Goal: Information Seeking & Learning: Learn about a topic

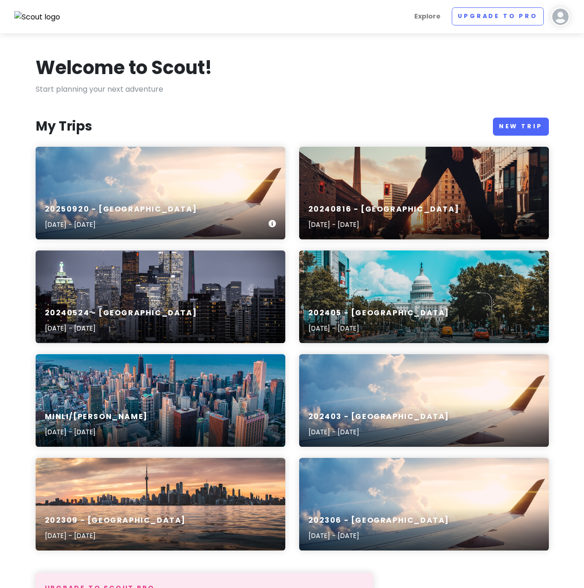
click at [181, 165] on div "20250920 - [GEOGRAPHIC_DATA] [DATE] - [DATE]" at bounding box center [161, 193] width 250 height 93
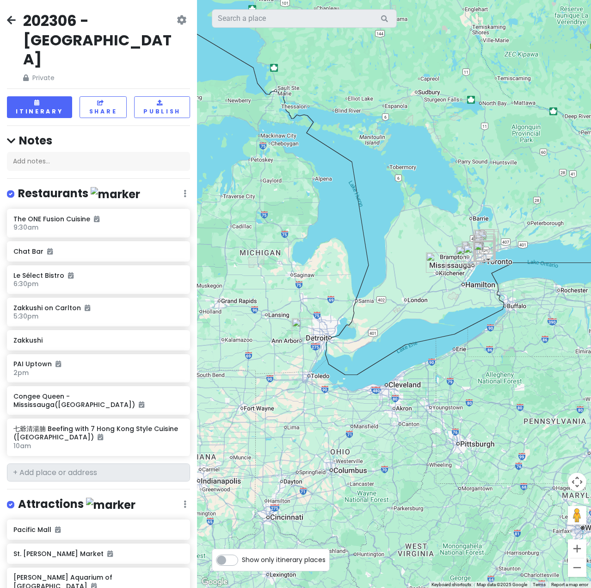
click at [15, 21] on icon at bounding box center [11, 19] width 9 height 7
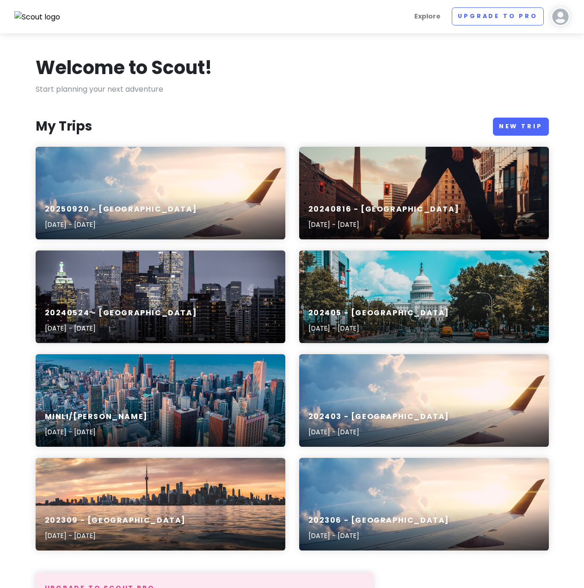
scroll to position [365, 0]
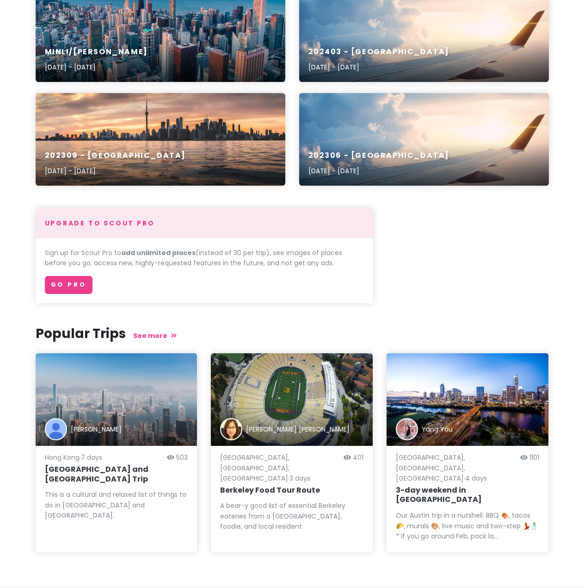
click at [100, 478] on div "[GEOGRAPHIC_DATA] · 7 days 503 [GEOGRAPHIC_DATA] and [GEOGRAPHIC_DATA] Trip Thi…" at bounding box center [116, 499] width 143 height 88
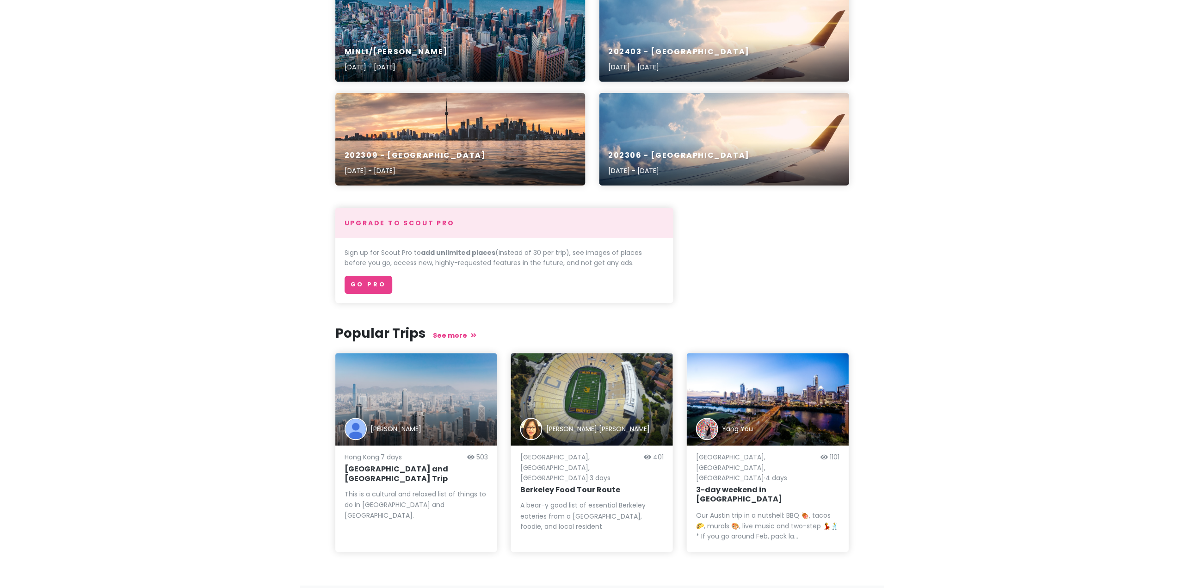
scroll to position [0, 0]
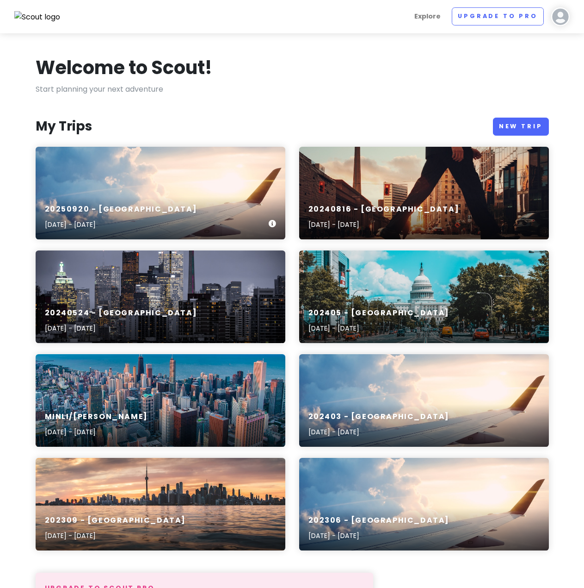
click at [190, 189] on div "20250920 - [GEOGRAPHIC_DATA] [DATE] - [DATE]" at bounding box center [161, 193] width 250 height 93
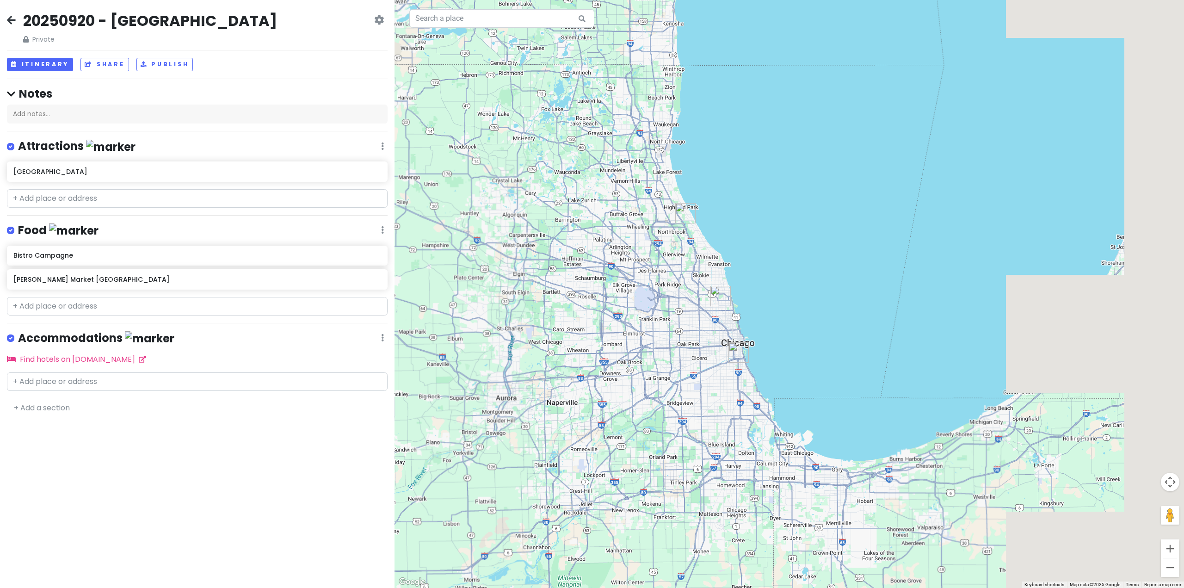
drag, startPoint x: 992, startPoint y: 348, endPoint x: 701, endPoint y: 321, distance: 292.8
click at [591, 321] on div at bounding box center [790, 294] width 790 height 588
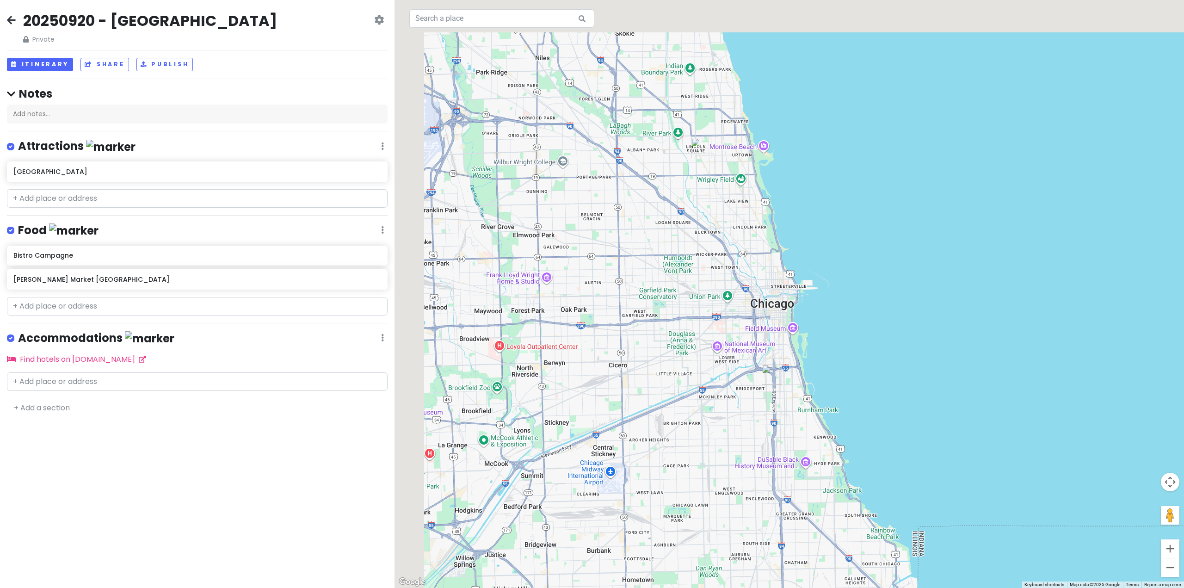
drag, startPoint x: 735, startPoint y: 193, endPoint x: 834, endPoint y: 392, distance: 222.2
click at [591, 392] on div at bounding box center [790, 294] width 790 height 588
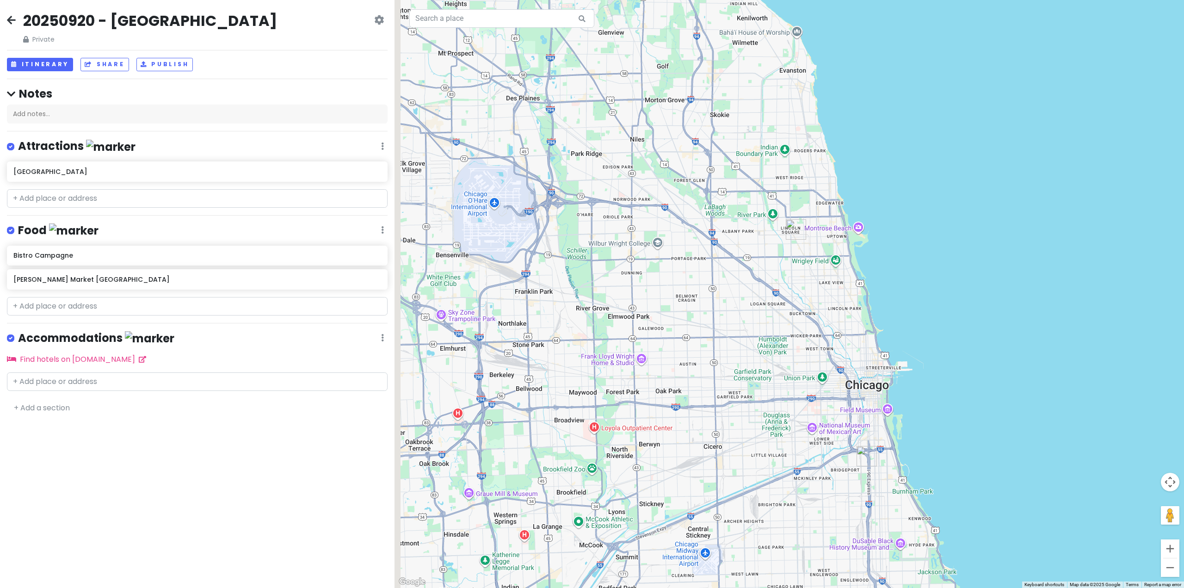
drag, startPoint x: 660, startPoint y: 276, endPoint x: 756, endPoint y: 358, distance: 126.7
click at [591, 358] on div at bounding box center [790, 294] width 790 height 588
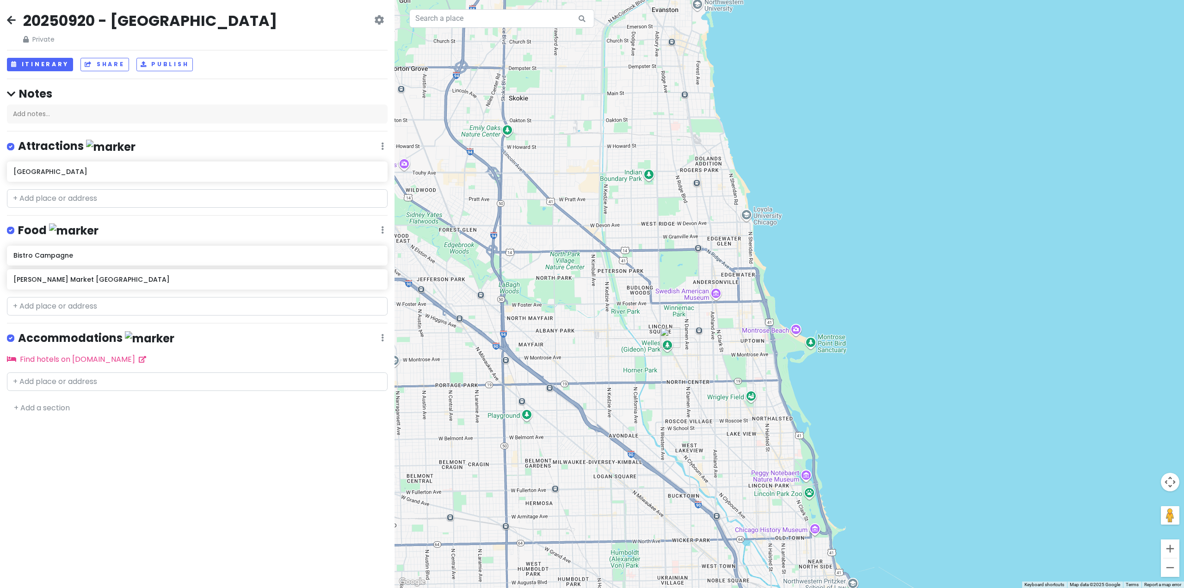
drag, startPoint x: 695, startPoint y: 236, endPoint x: 858, endPoint y: 422, distance: 246.6
click at [591, 422] on div at bounding box center [790, 294] width 790 height 588
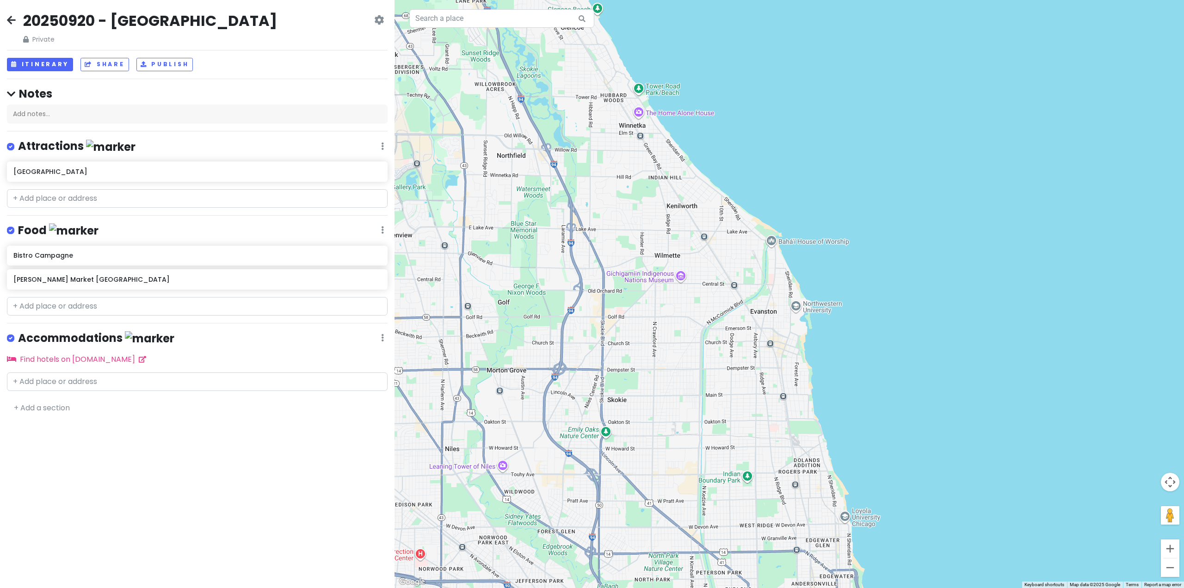
drag, startPoint x: 788, startPoint y: 324, endPoint x: 830, endPoint y: 456, distance: 138.4
click at [591, 456] on div at bounding box center [790, 294] width 790 height 588
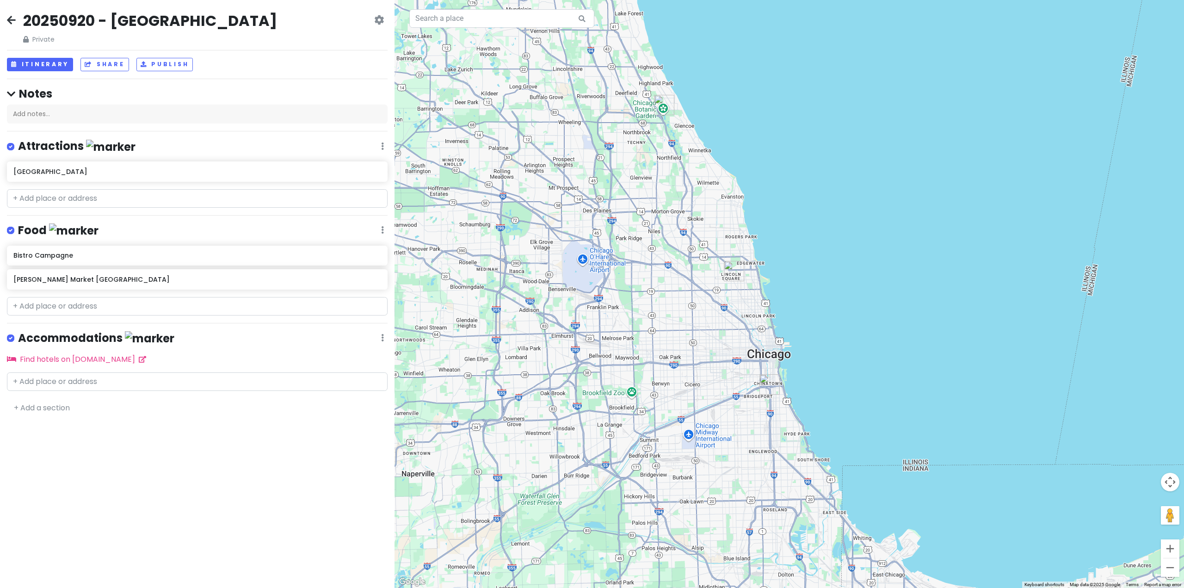
drag, startPoint x: 904, startPoint y: 492, endPoint x: 826, endPoint y: 275, distance: 229.9
click at [591, 275] on div at bounding box center [790, 294] width 790 height 588
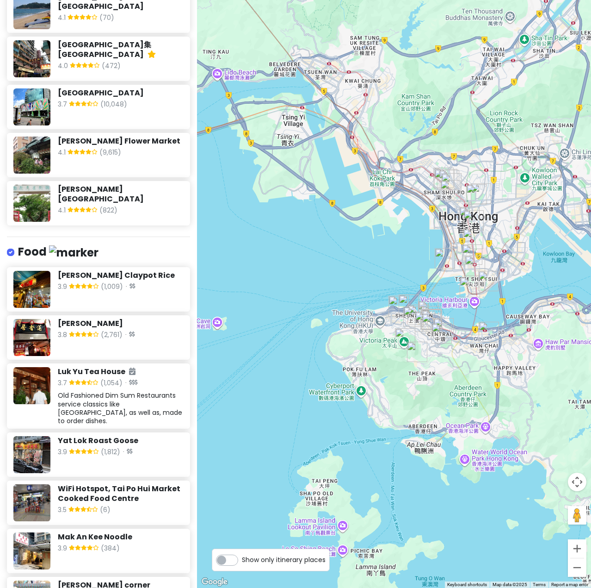
scroll to position [2005, 0]
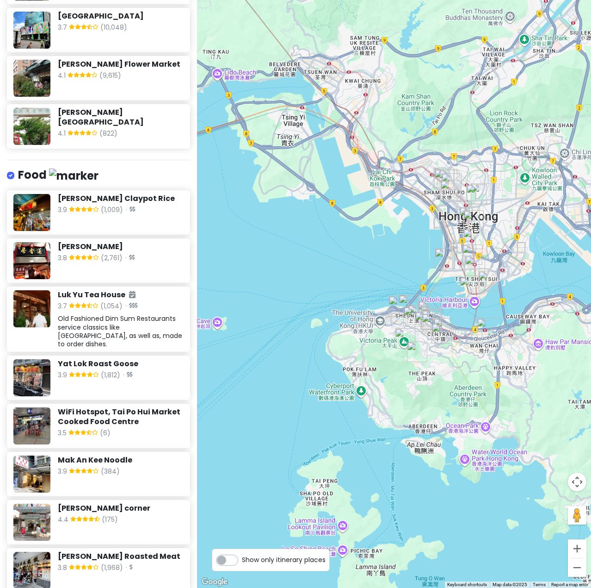
click at [81, 563] on span at bounding box center [84, 568] width 30 height 11
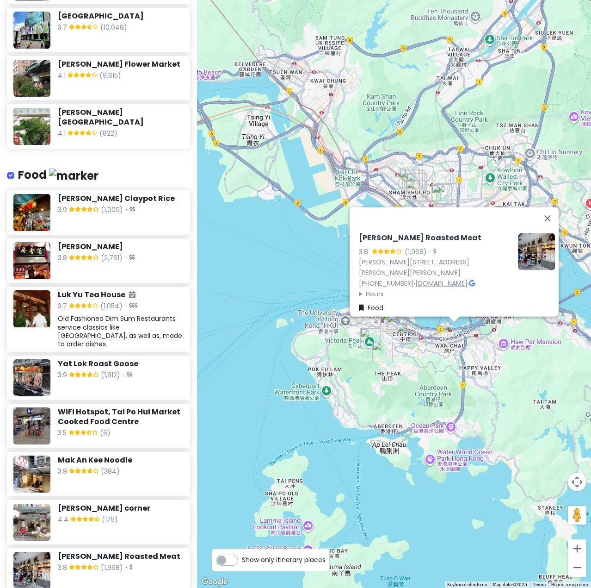
click at [438, 278] on link "joyhing.com" at bounding box center [441, 282] width 52 height 9
